Goal: Ask a question

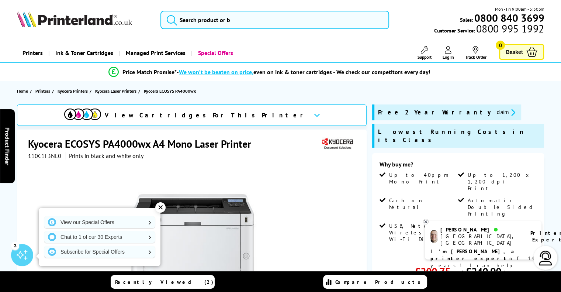
click at [466, 238] on div "[GEOGRAPHIC_DATA], [GEOGRAPHIC_DATA]" at bounding box center [480, 239] width 81 height 13
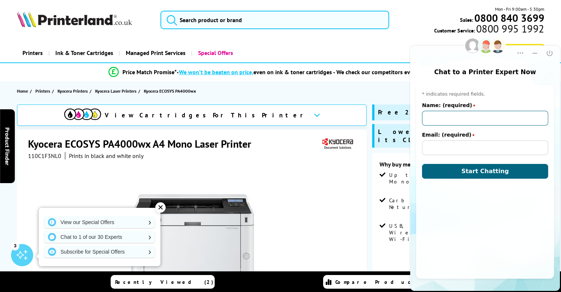
click at [442, 119] on input "Name: (required)" at bounding box center [485, 118] width 126 height 15
type input "j"
type input "[PERSON_NAME]"
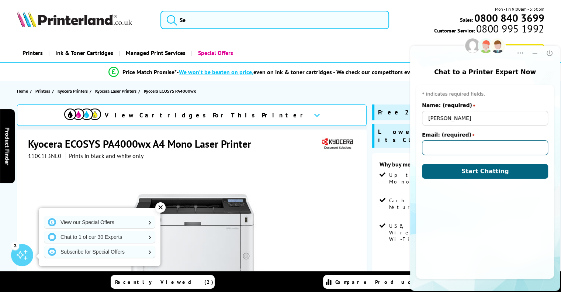
click at [434, 146] on input "Email: (required)" at bounding box center [485, 147] width 126 height 15
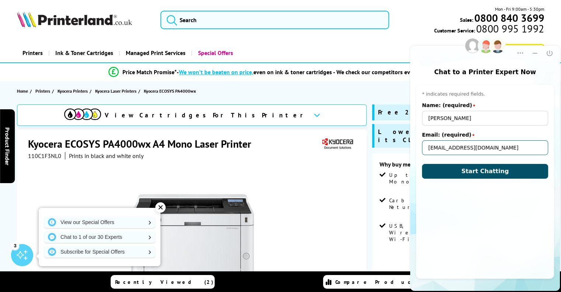
type input "[EMAIL_ADDRESS][DOMAIN_NAME]"
click at [467, 168] on span "Start Chatting" at bounding box center [486, 170] width 48 height 7
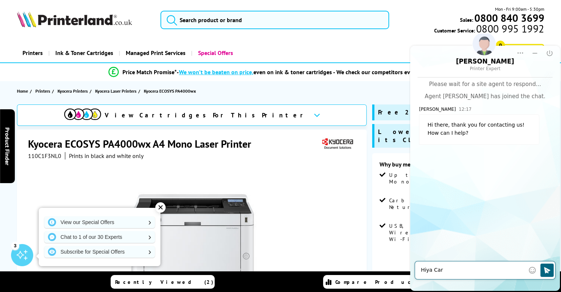
type textarea "[PERSON_NAME]"
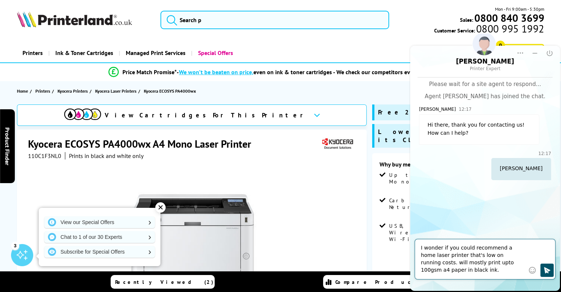
type textarea "I wonder if you could recommend a home laser printer that's low on running cost…"
click at [542, 270] on button "Click to send" at bounding box center [546, 269] width 13 height 13
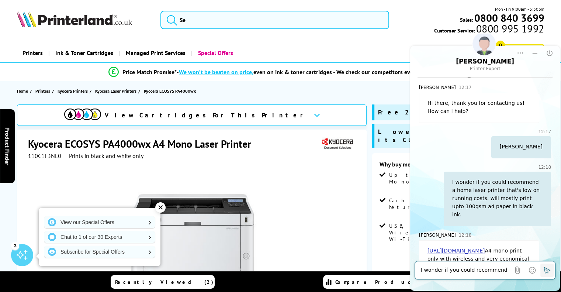
scroll to position [46, 0]
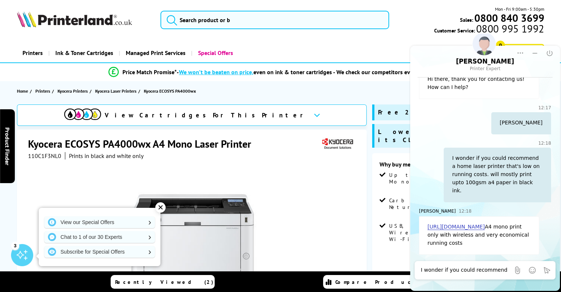
click at [474, 224] on link "[URL][DOMAIN_NAME]" at bounding box center [456, 227] width 57 height 6
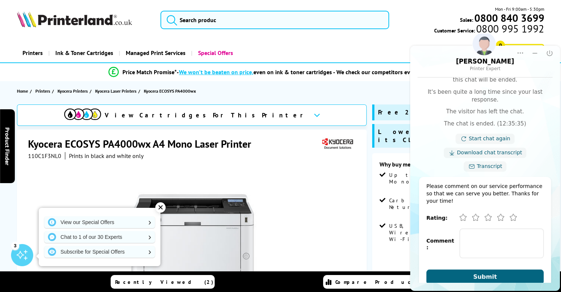
scroll to position [338, 0]
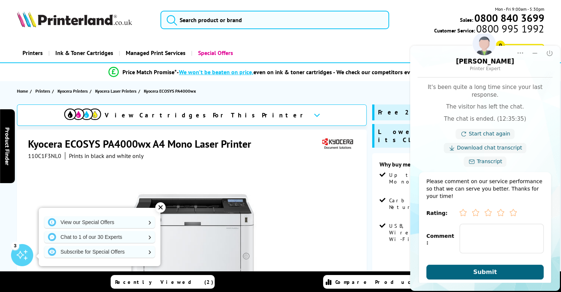
click at [511, 209] on icon "Excellent" at bounding box center [513, 212] width 7 height 7
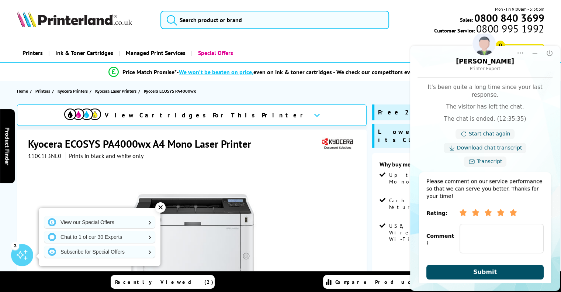
click at [493, 268] on span "Submit" at bounding box center [485, 271] width 24 height 7
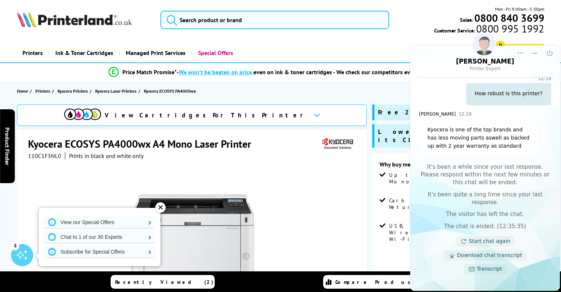
scroll to position [221, 0]
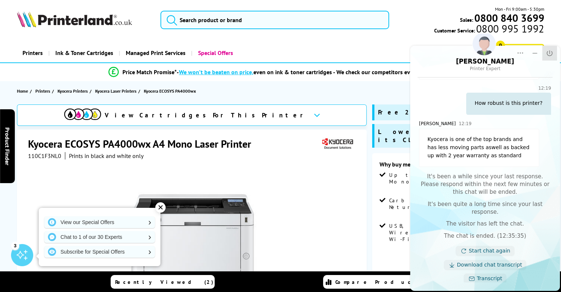
click at [548, 51] on icon "Close" at bounding box center [549, 52] width 7 height 7
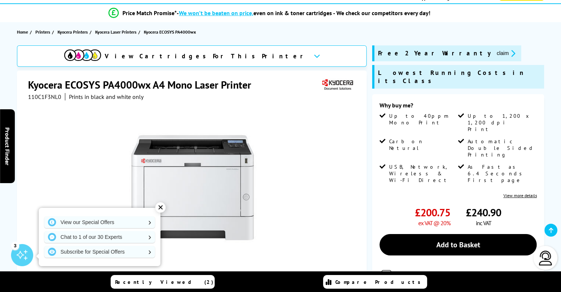
scroll to position [118, 0]
